Goal: Task Accomplishment & Management: Use online tool/utility

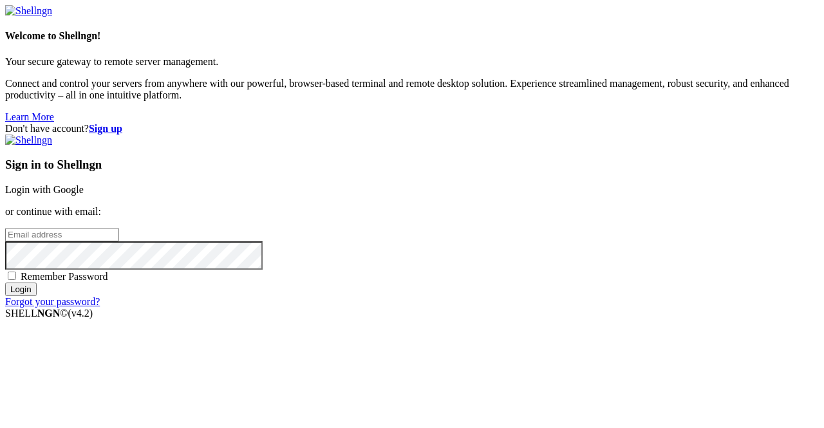
click at [84, 184] on link "Login with Google" at bounding box center [44, 189] width 79 height 11
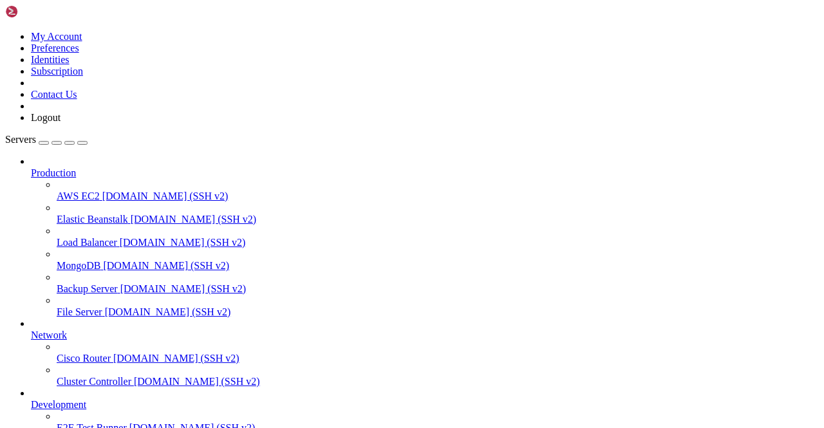
scroll to position [160, 0]
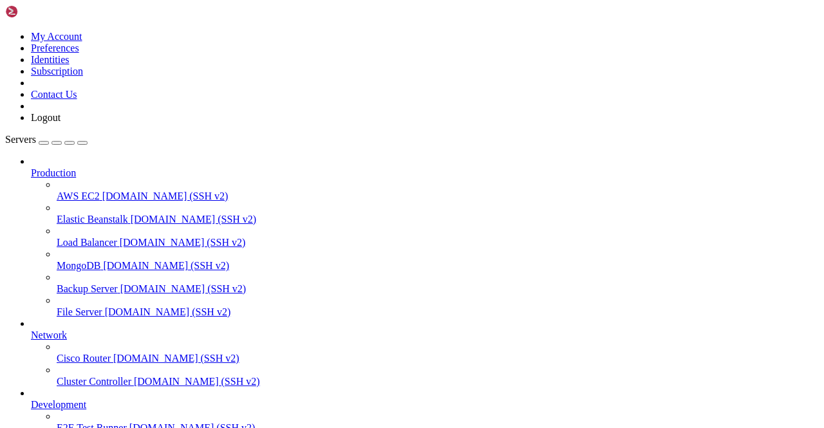
scroll to position [1533, 0]
